Goal: Task Accomplishment & Management: Manage account settings

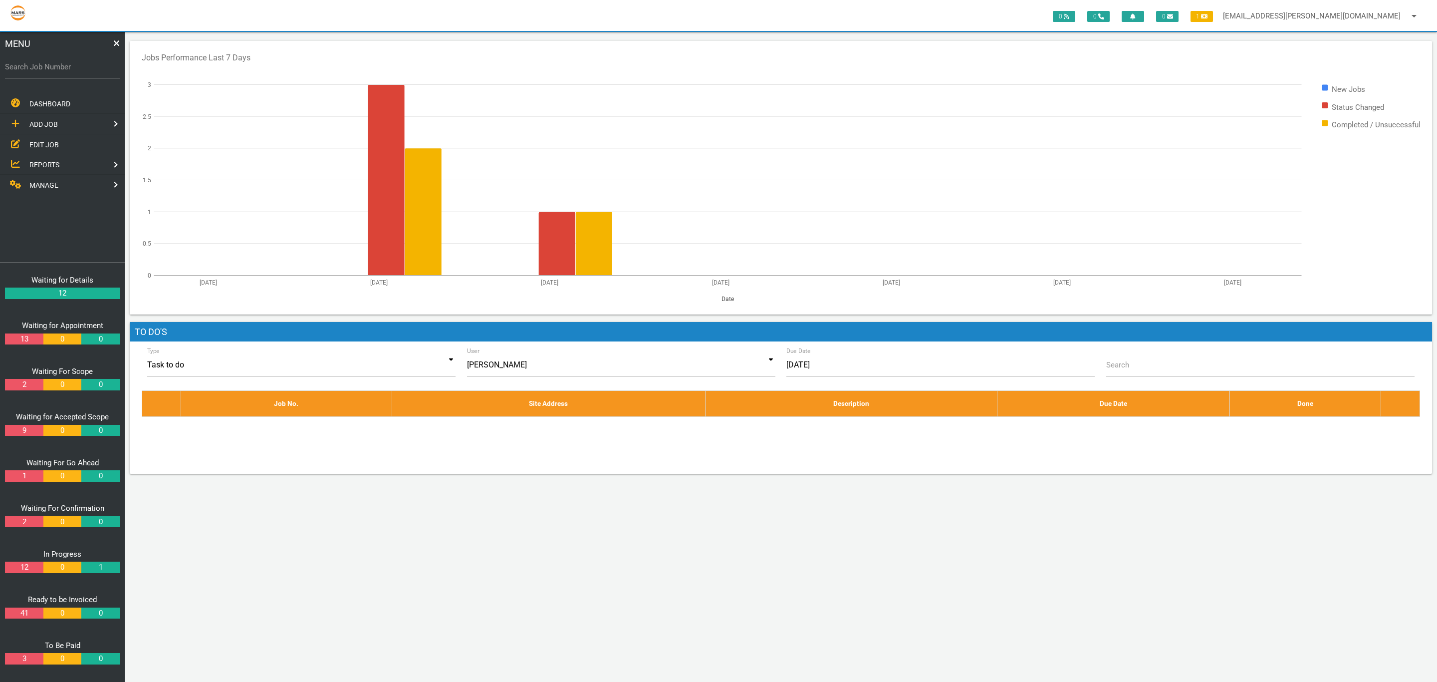
click at [57, 69] on label "Search Job Number" at bounding box center [62, 66] width 115 height 11
click at [57, 69] on input "Search Job Number" at bounding box center [62, 66] width 115 height 23
type input "1749"
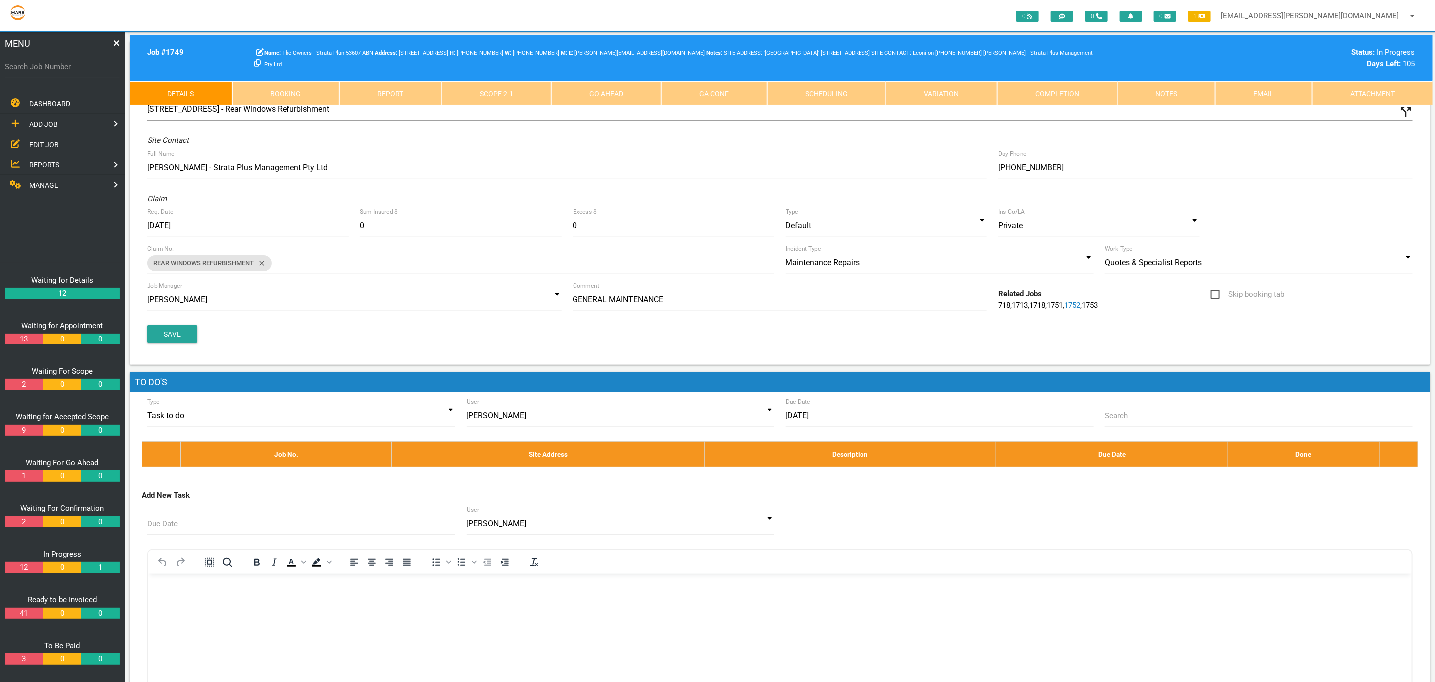
click at [526, 84] on link "Scope 2 - 1" at bounding box center [497, 93] width 110 height 24
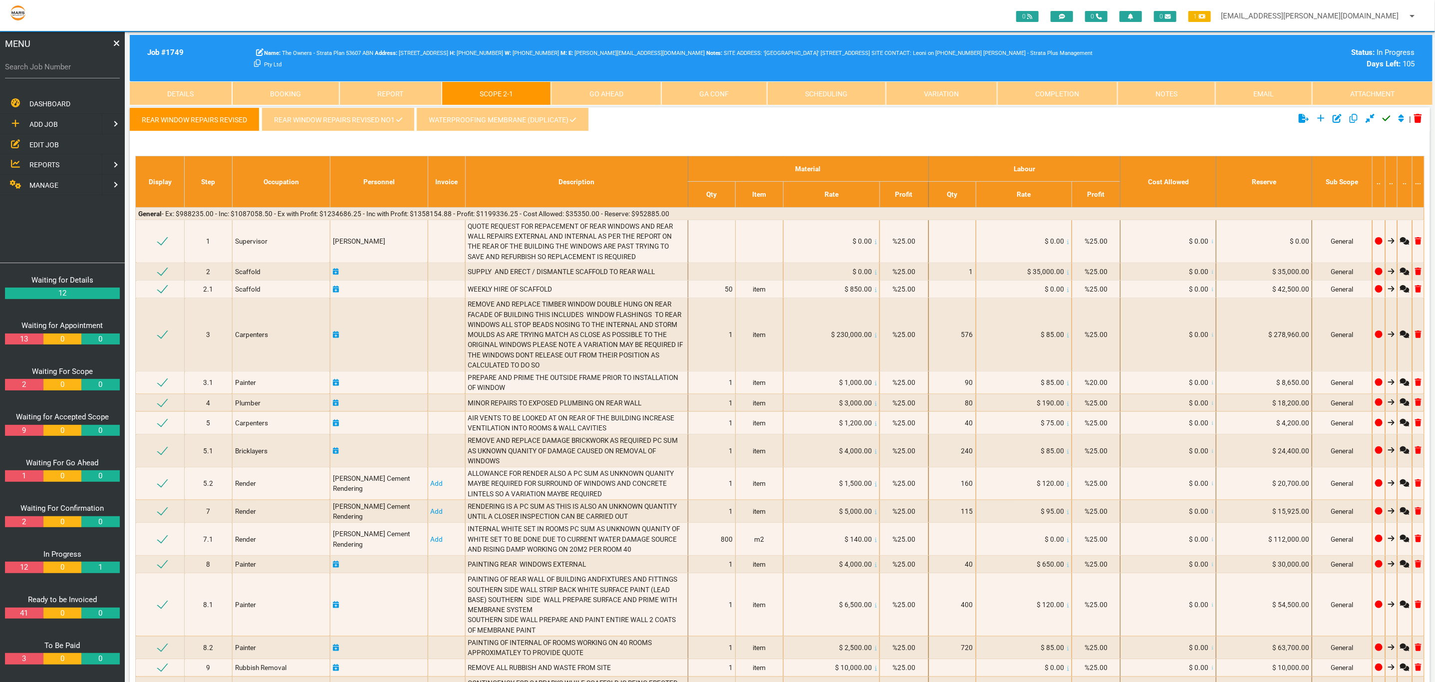
click at [527, 129] on link "WATERPROOFING MEMBRANE (Duplicate)" at bounding box center [502, 119] width 172 height 24
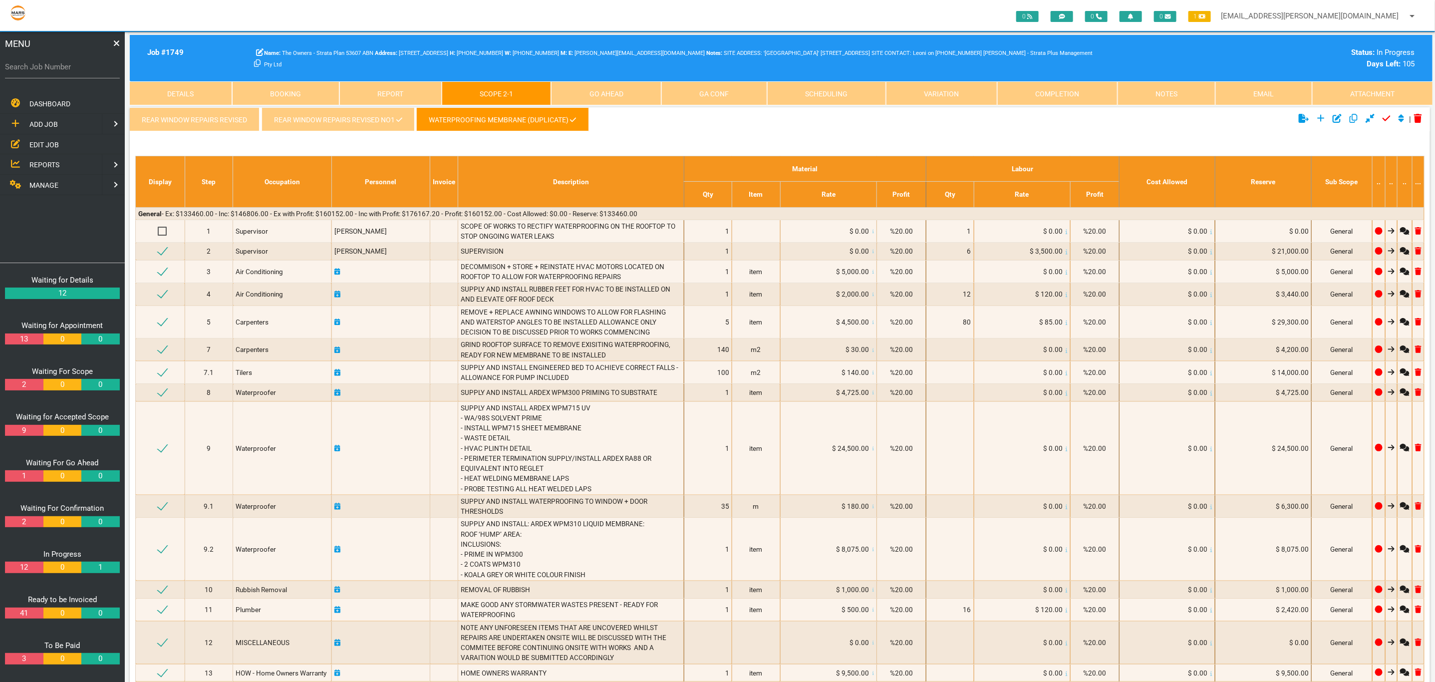
click at [363, 120] on link "REAR WINDOW REPAIRS REVISED NO1" at bounding box center [337, 119] width 153 height 24
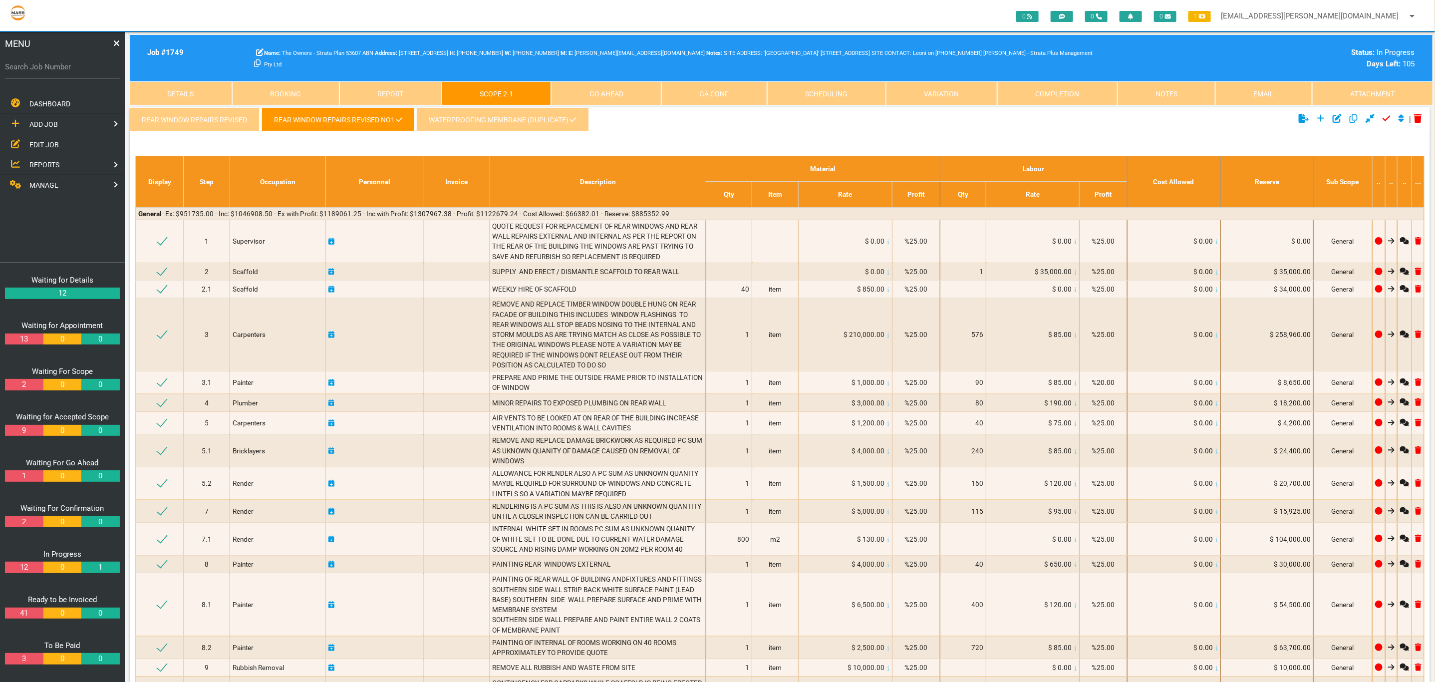
click at [1337, 91] on link "Attachment" at bounding box center [1372, 93] width 120 height 24
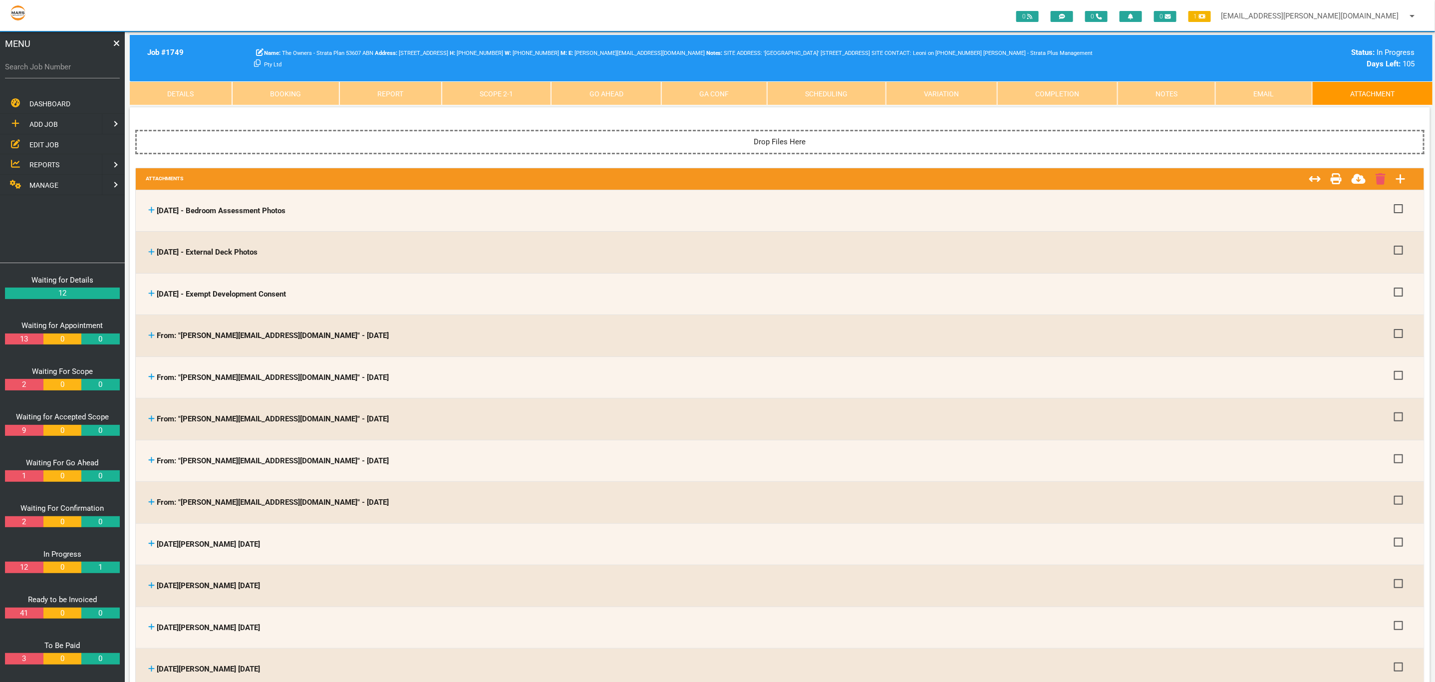
click at [507, 82] on link "Scope 2 - 1" at bounding box center [497, 93] width 110 height 24
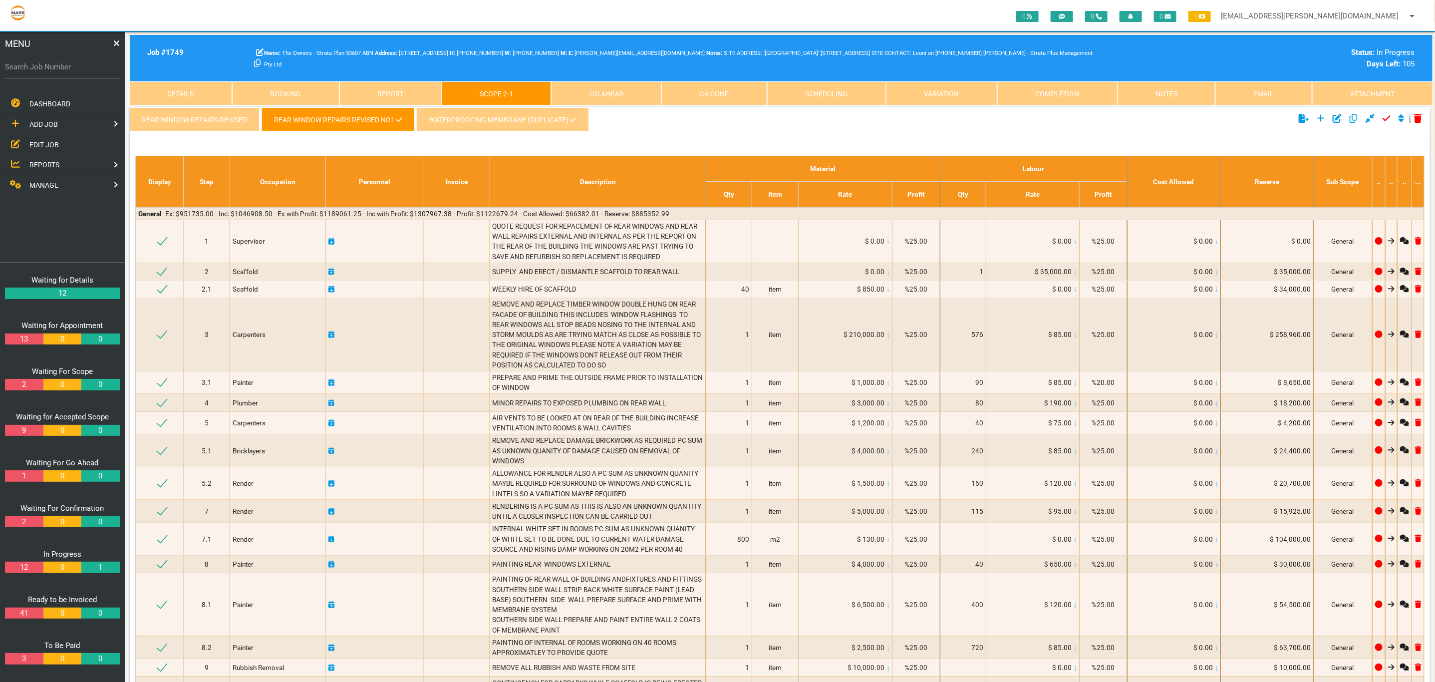
click at [533, 126] on link "WATERPROOFING MEMBRANE (Duplicate)" at bounding box center [502, 119] width 172 height 24
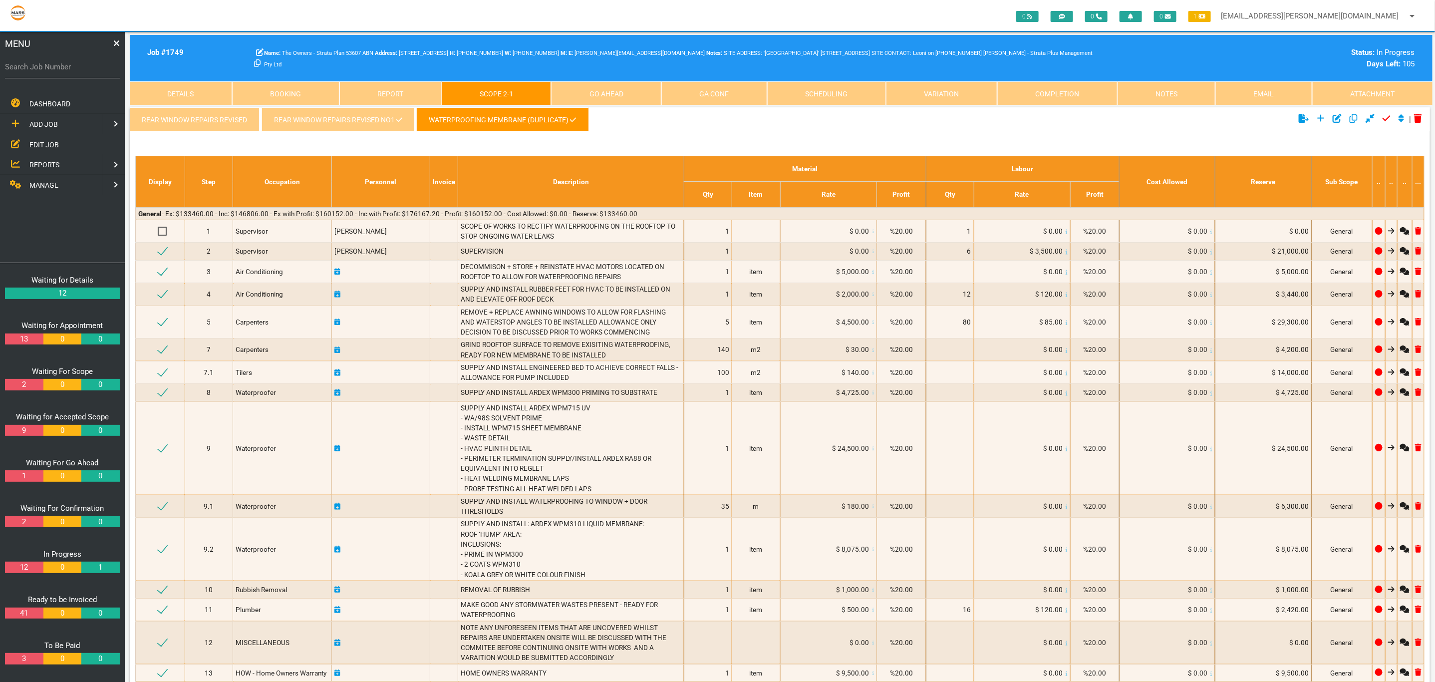
click at [373, 117] on link "REAR WINDOW REPAIRS REVISED NO1" at bounding box center [337, 119] width 153 height 24
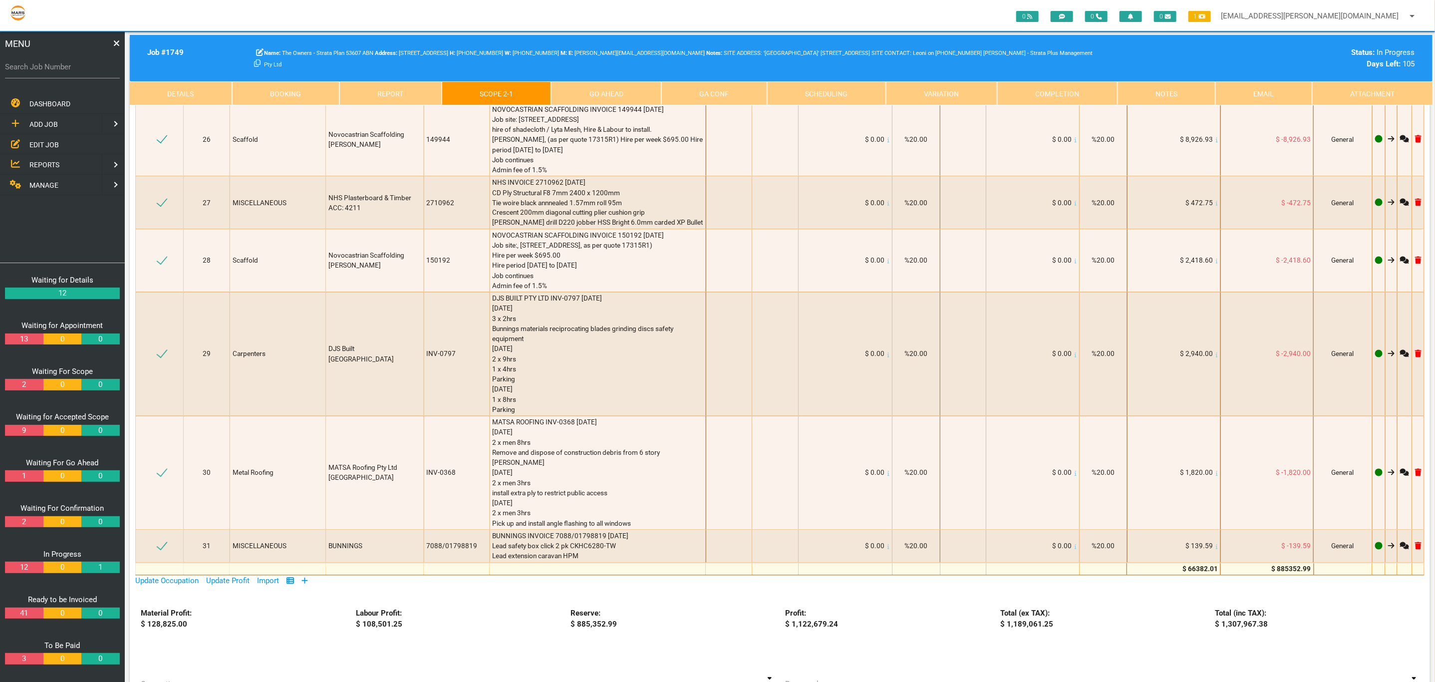
scroll to position [1372, 0]
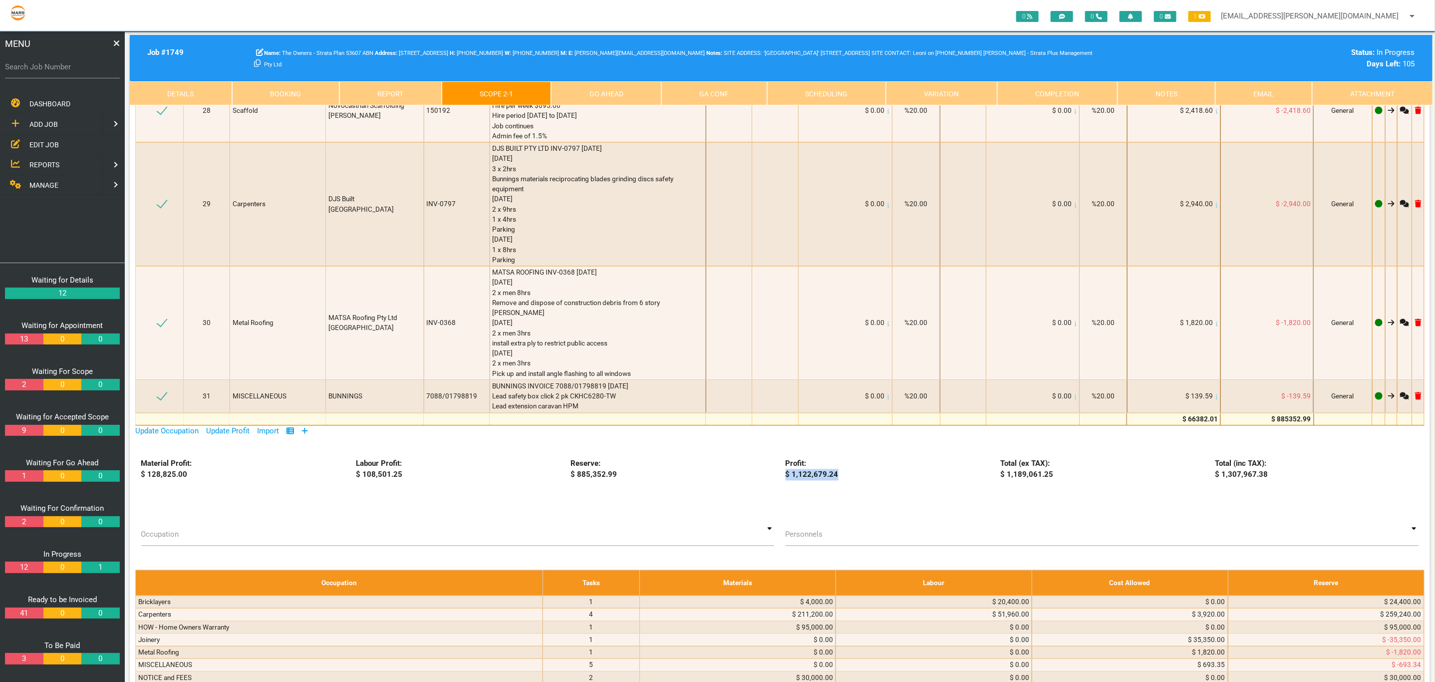
drag, startPoint x: 782, startPoint y: 473, endPoint x: 947, endPoint y: 478, distance: 164.7
click at [947, 478] on div "Profit: $ 1,122,679.24" at bounding box center [886, 469] width 215 height 22
click at [657, 466] on div "Reserve: $ 885,352.99" at bounding box center [672, 469] width 215 height 22
click at [1389, 80] on div "Job # 1749 The Owners - Strata Plan 53607 ABN [STREET_ADDRESS] H: [PHONE_NUMBER…" at bounding box center [781, 58] width 1302 height 46
click at [1379, 86] on link "Attachment" at bounding box center [1372, 93] width 120 height 24
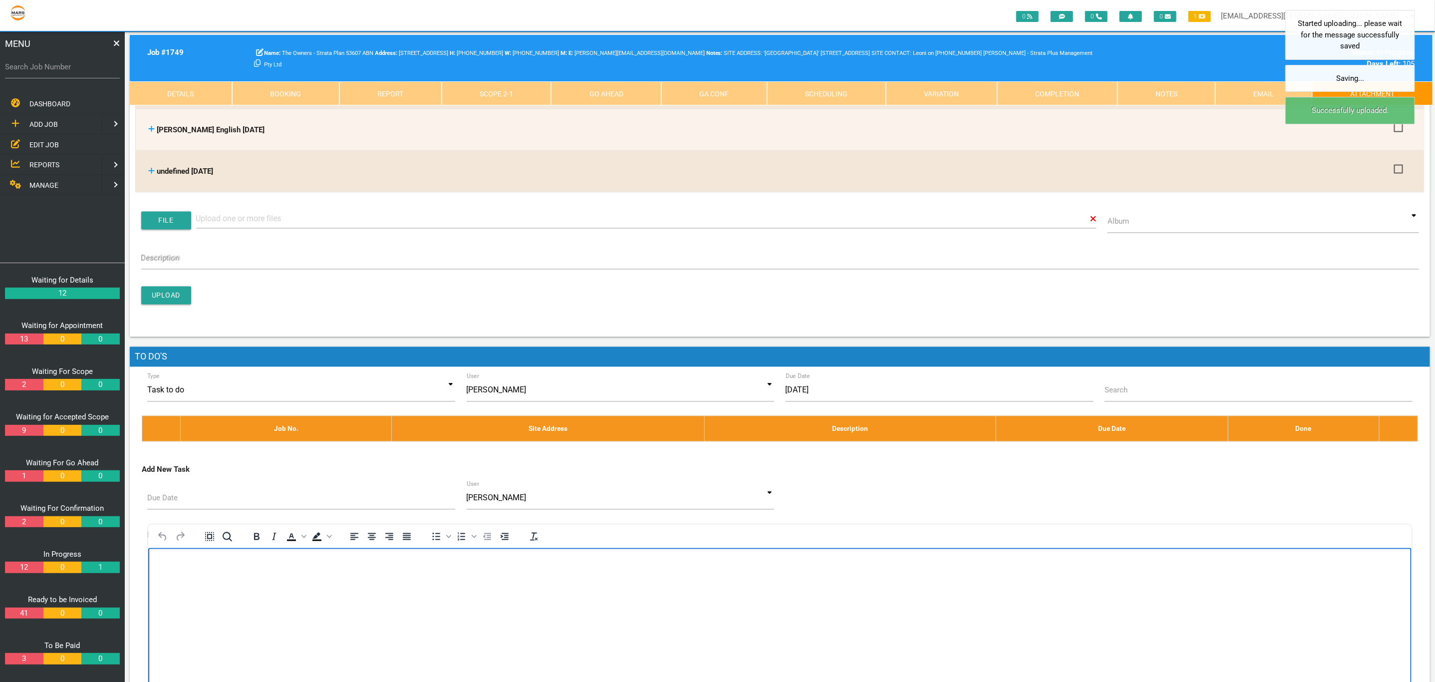
scroll to position [998, 0]
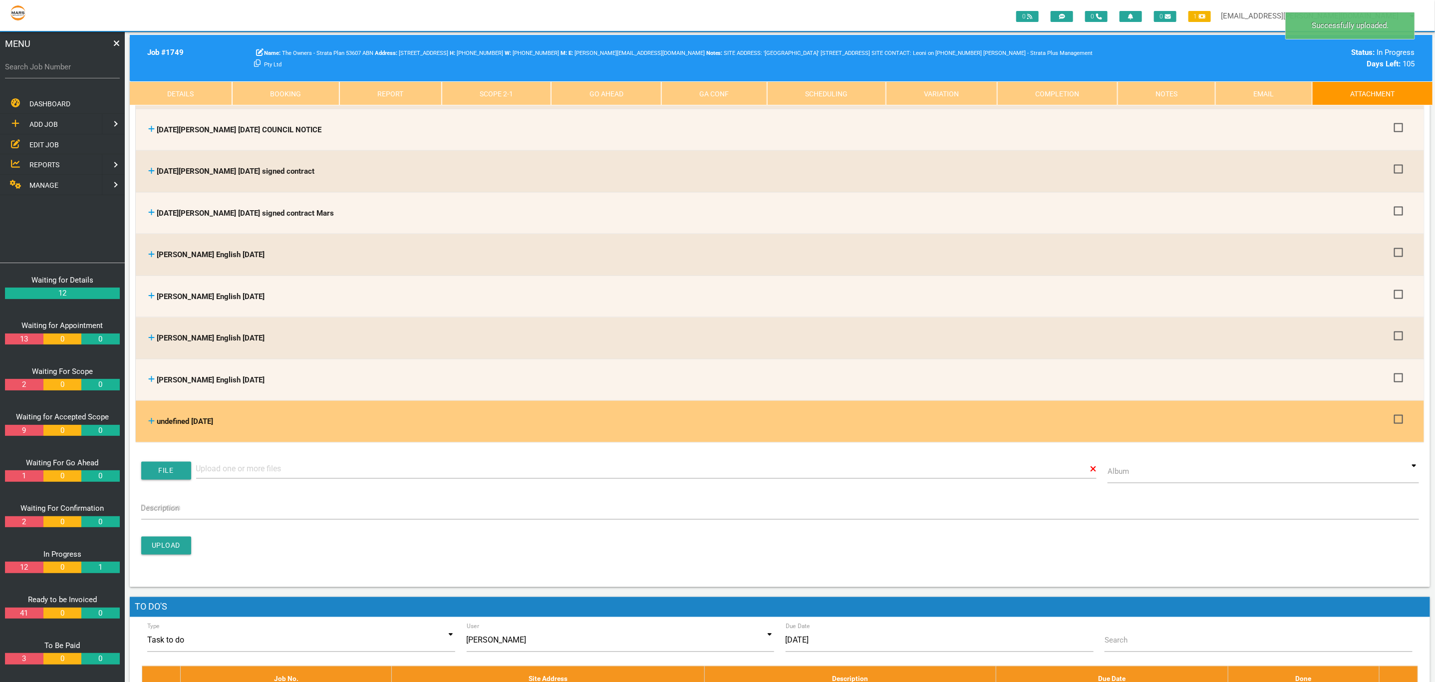
drag, startPoint x: 183, startPoint y: 409, endPoint x: 193, endPoint y: 409, distance: 10.5
click at [183, 417] on span "undefined [DATE]" at bounding box center [185, 421] width 56 height 9
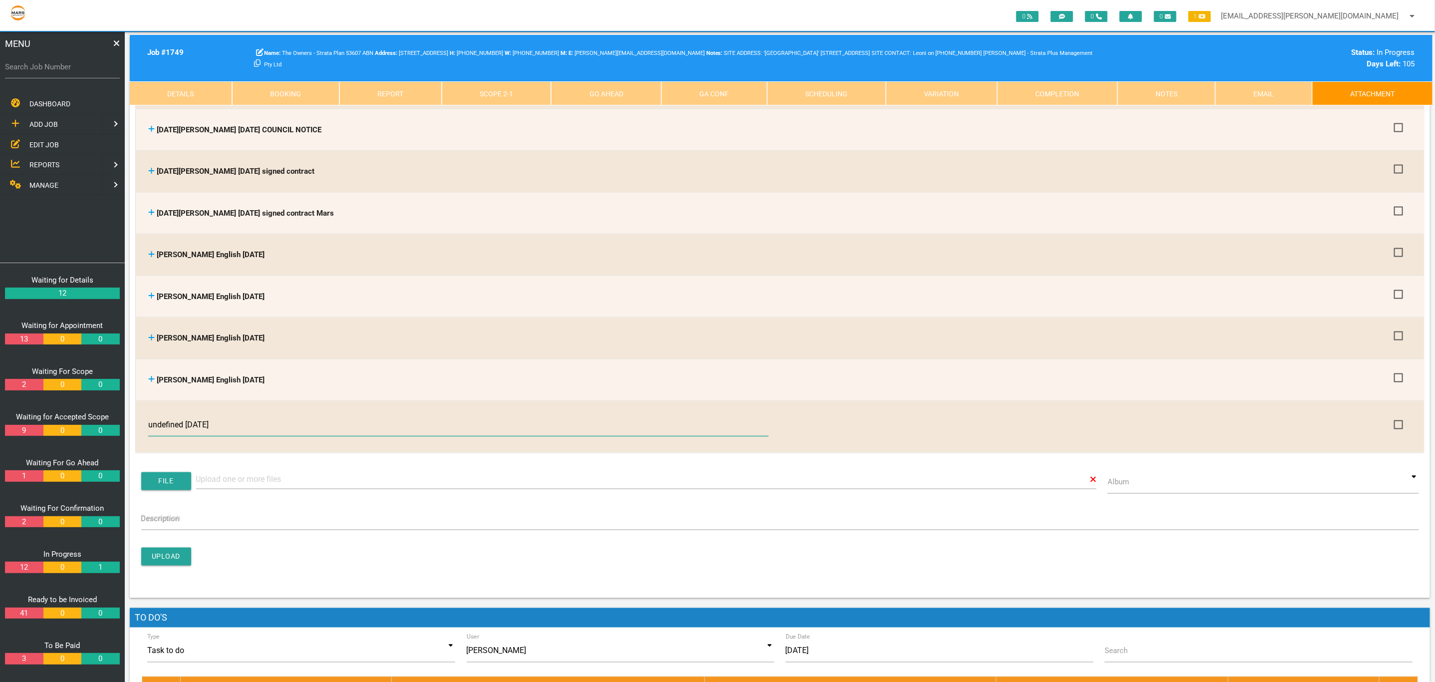
drag, startPoint x: 272, startPoint y: 413, endPoint x: 66, endPoint y: 400, distance: 207.0
click at [125, 400] on div "0 0 0 1 [EMAIL_ADDRESS][PERSON_NAME][DOMAIN_NAME] arrow_drop_down Account Prefe…" at bounding box center [780, 51] width 1310 height 2035
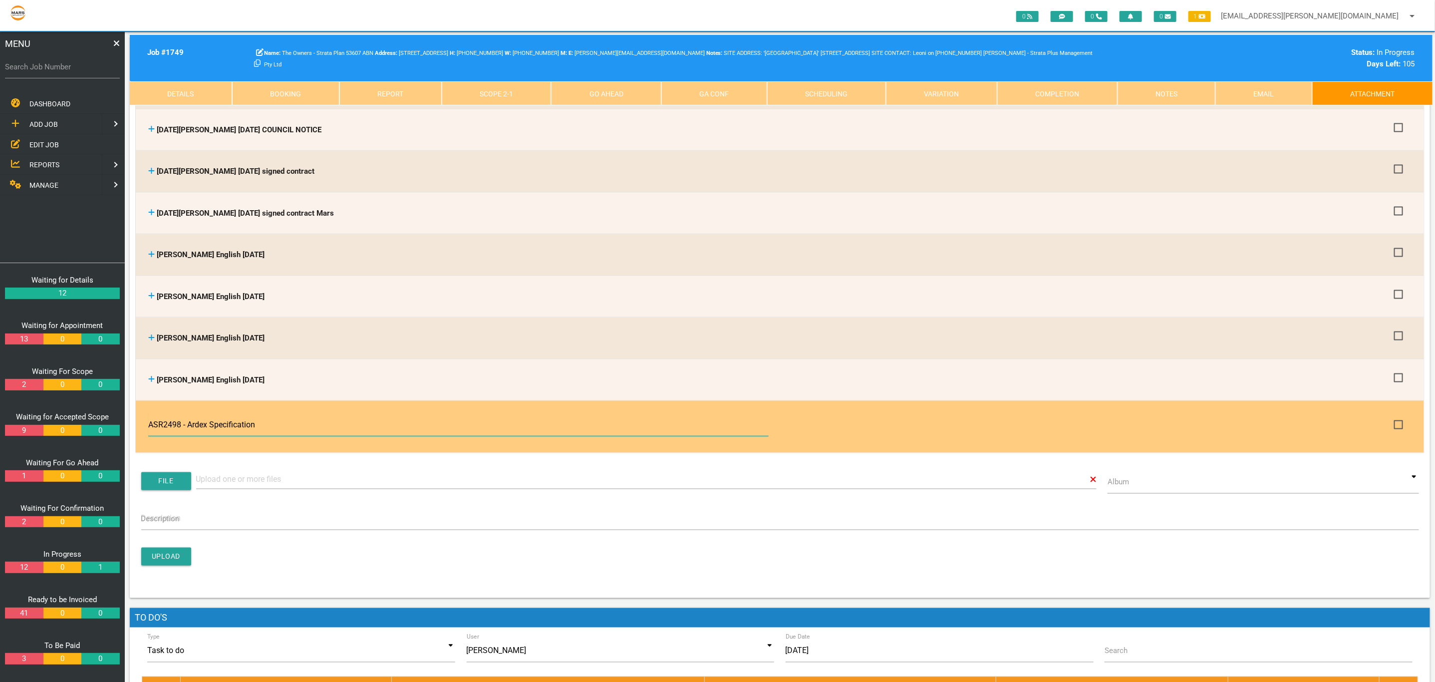
click at [208, 413] on input "ASR2498 - Ardex Specification" at bounding box center [458, 424] width 620 height 23
type input "ASR2498 - ARDEX Specification"
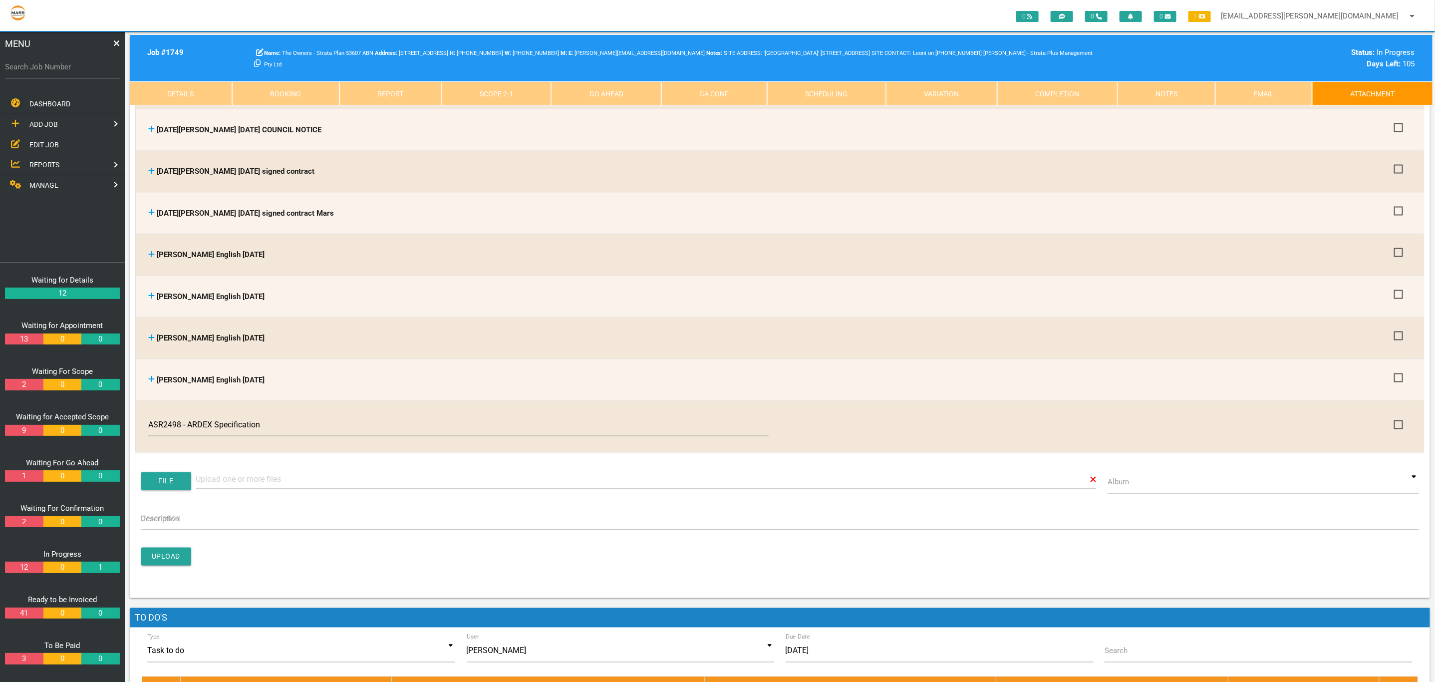
click at [407, 523] on form "File Album [DATE] - Bedroom Assessment Photos [DATE] - External Deck Photos [DA…" at bounding box center [779, 534] width 1289 height 127
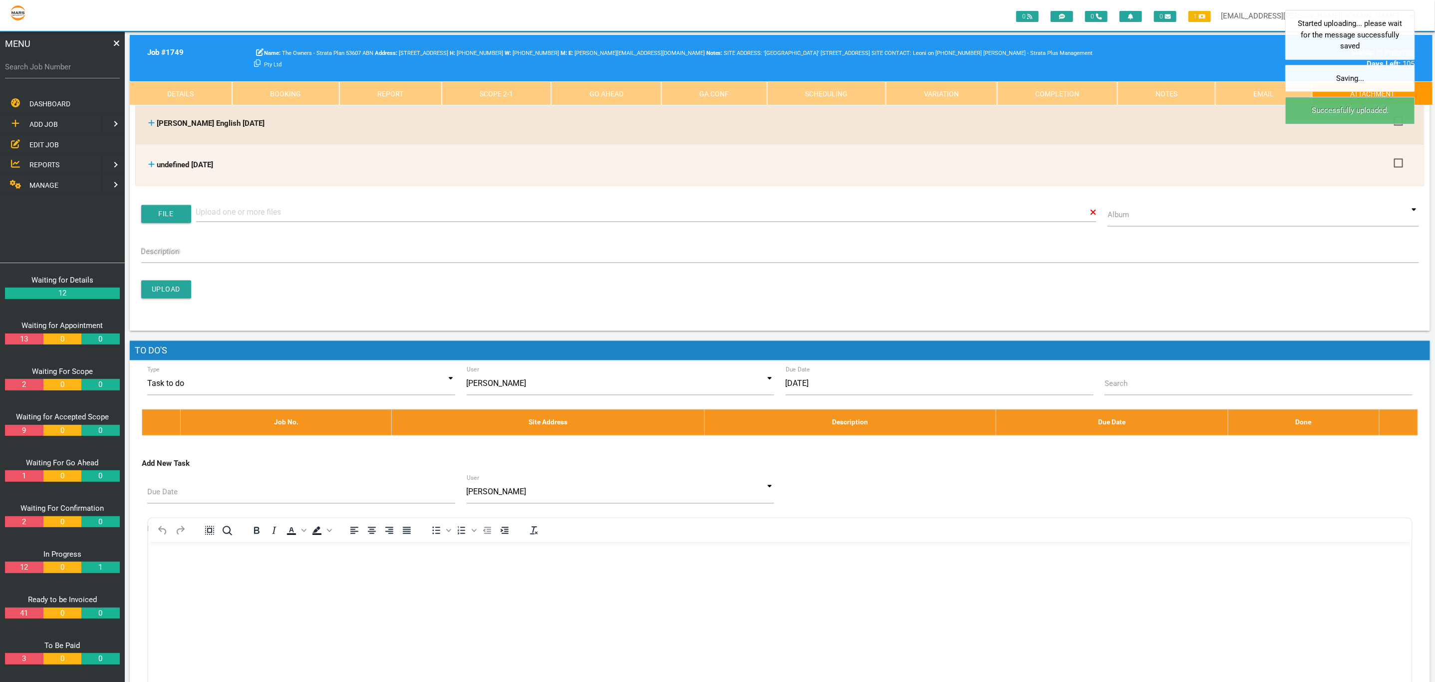
scroll to position [1248, 0]
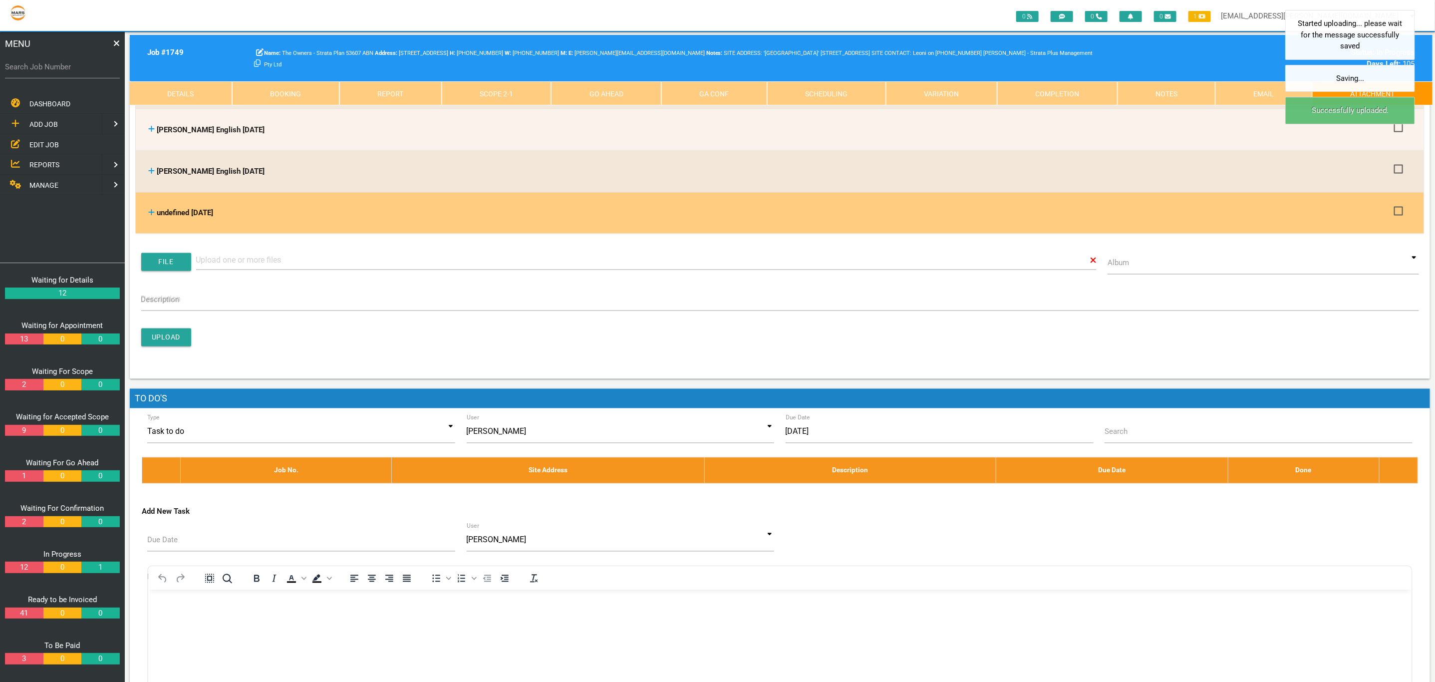
click at [184, 209] on span "undefined [DATE]" at bounding box center [185, 213] width 56 height 9
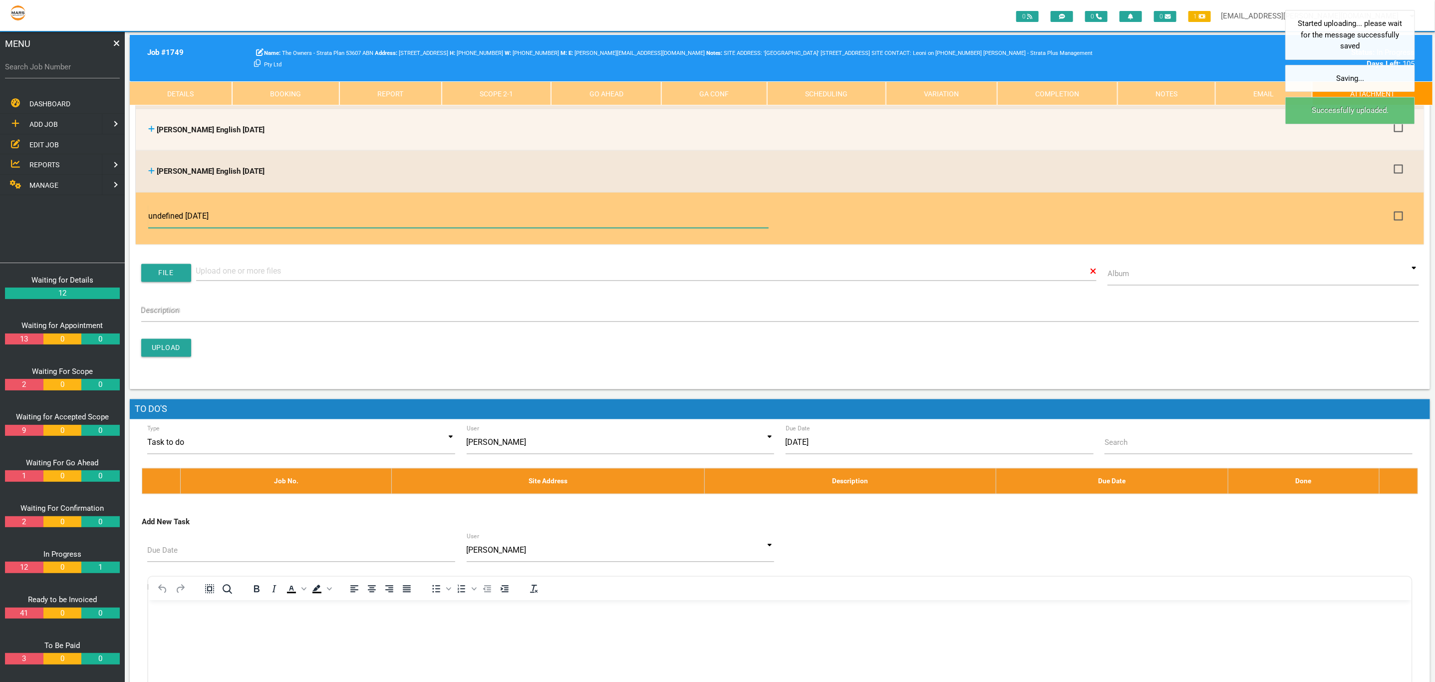
click at [258, 205] on input "undefined [DATE]" at bounding box center [458, 216] width 620 height 23
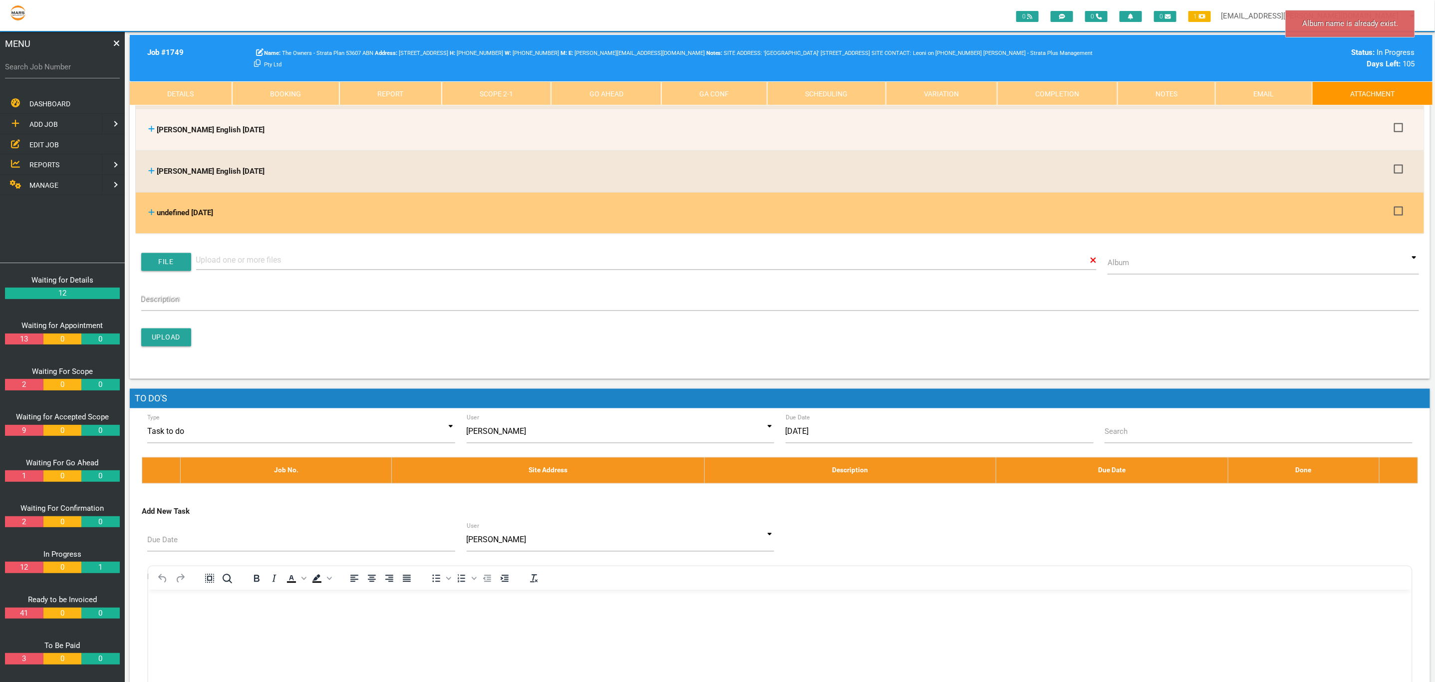
click at [183, 209] on span "undefined [DATE]" at bounding box center [185, 213] width 56 height 9
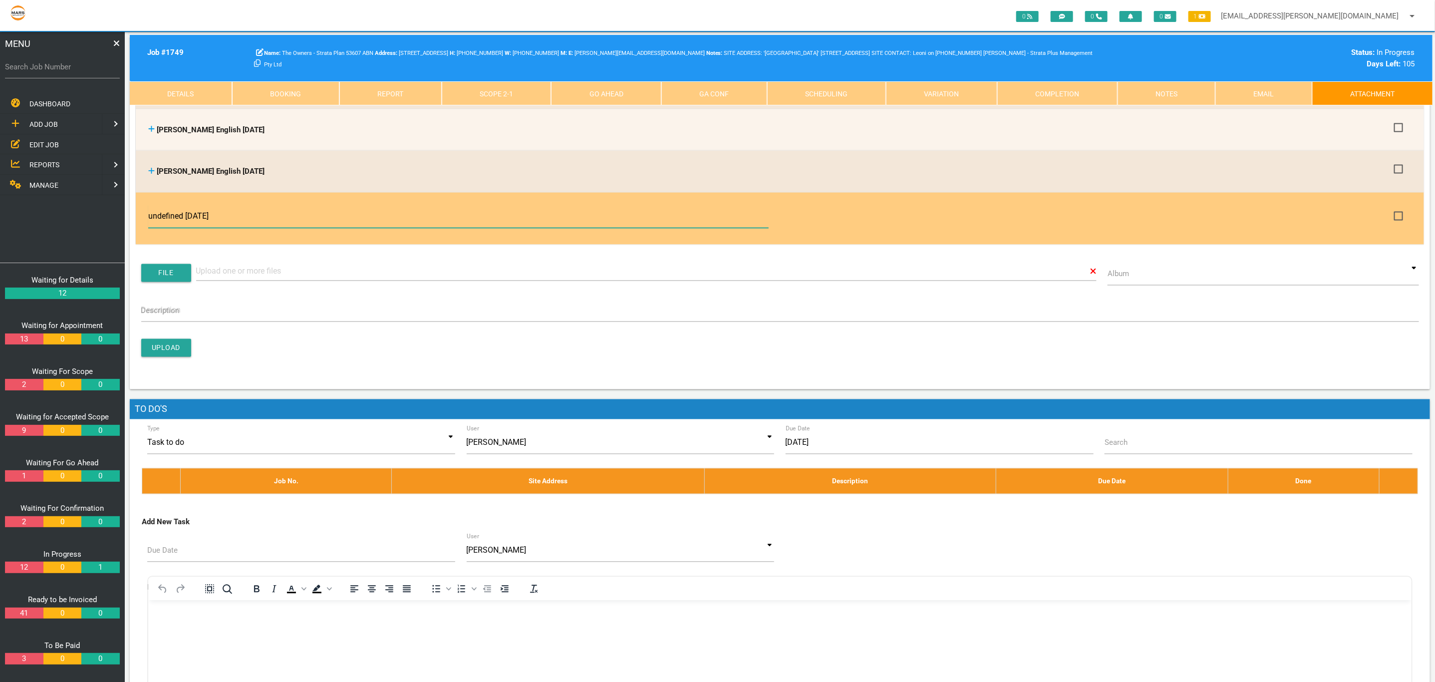
click at [186, 205] on input "undefined [DATE]" at bounding box center [458, 216] width 620 height 23
type input "[DATE] - AquaPro Quote Updated"
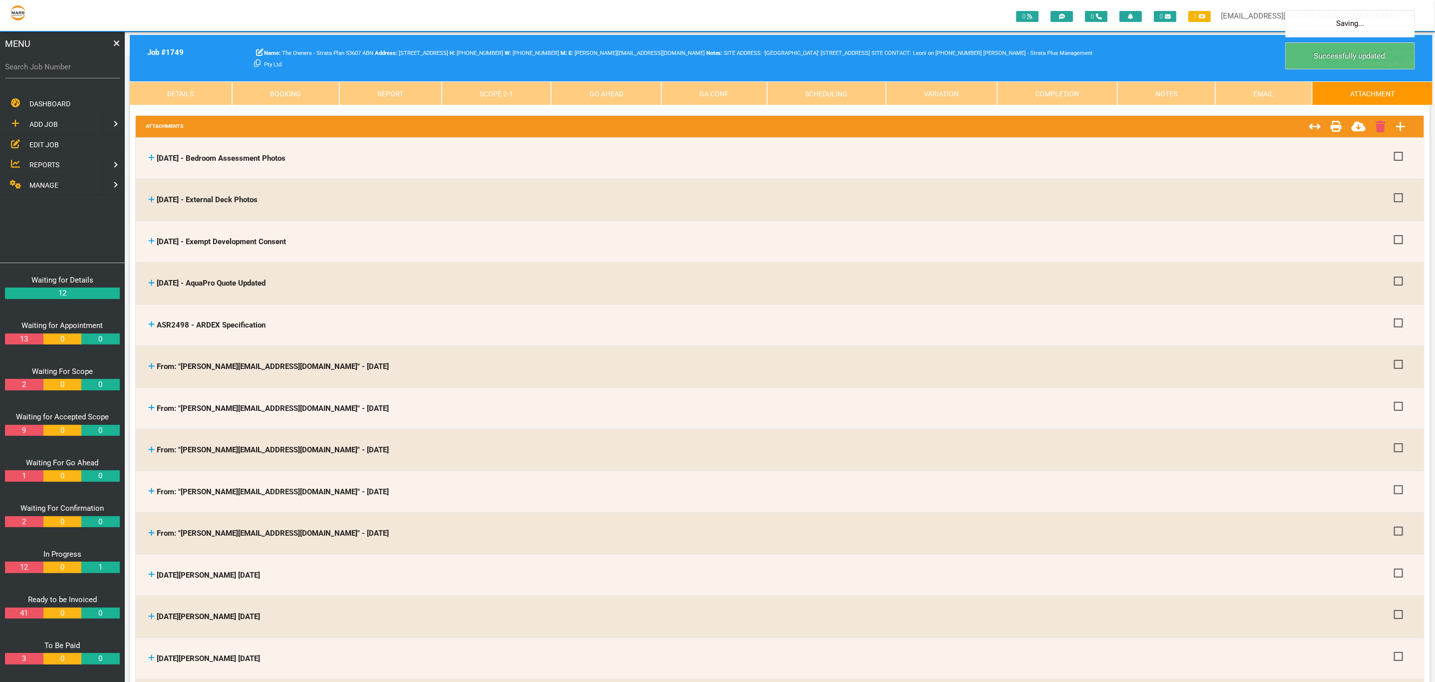
scroll to position [0, 0]
